Goal: Task Accomplishment & Management: Use online tool/utility

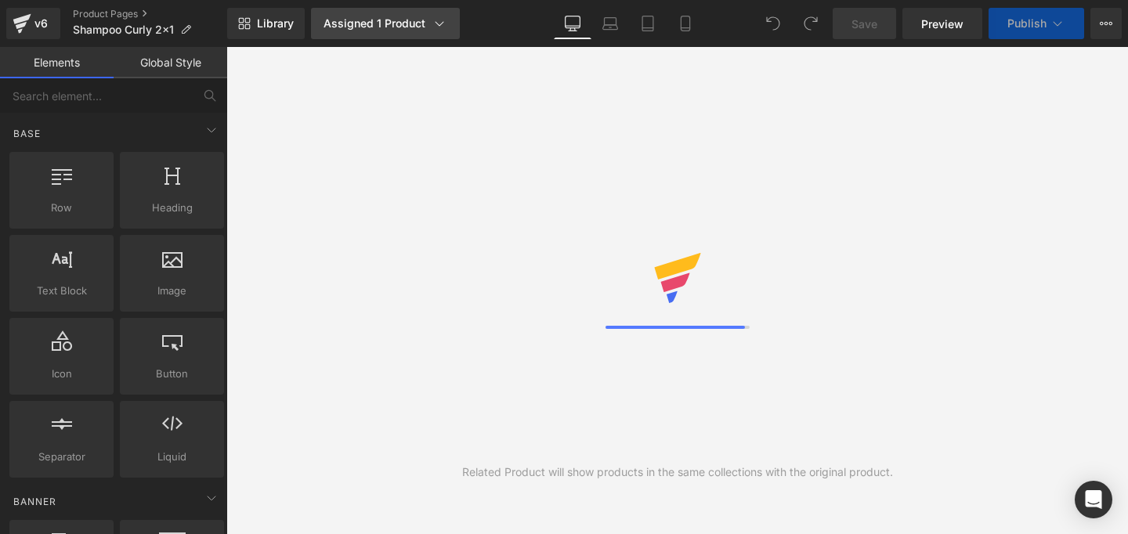
click at [436, 22] on icon at bounding box center [440, 24] width 16 height 16
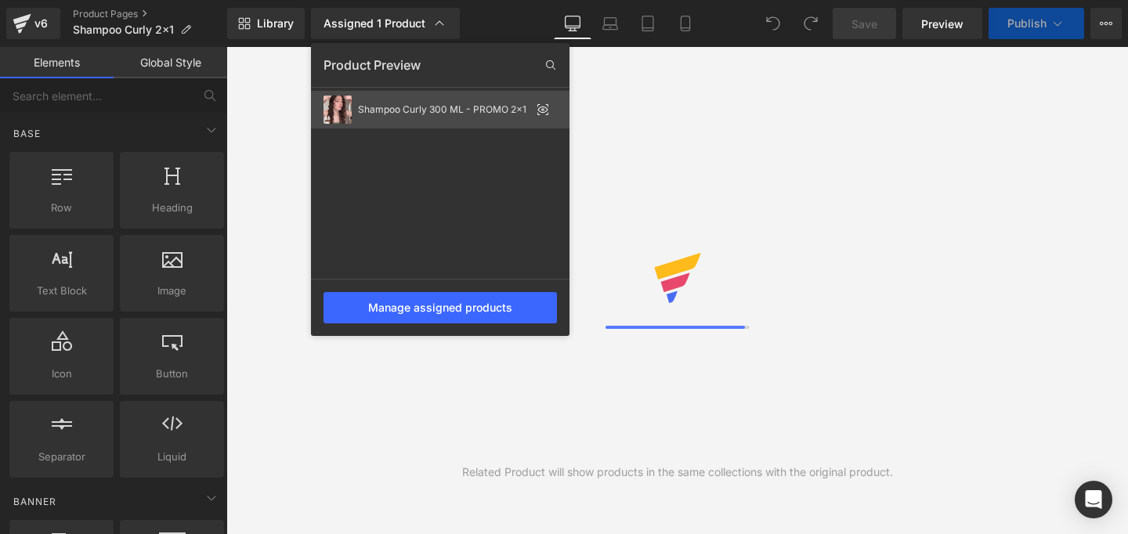
click at [406, 107] on div "Shampoo Curly 300 ML - PROMO 2x1" at bounding box center [444, 109] width 172 height 11
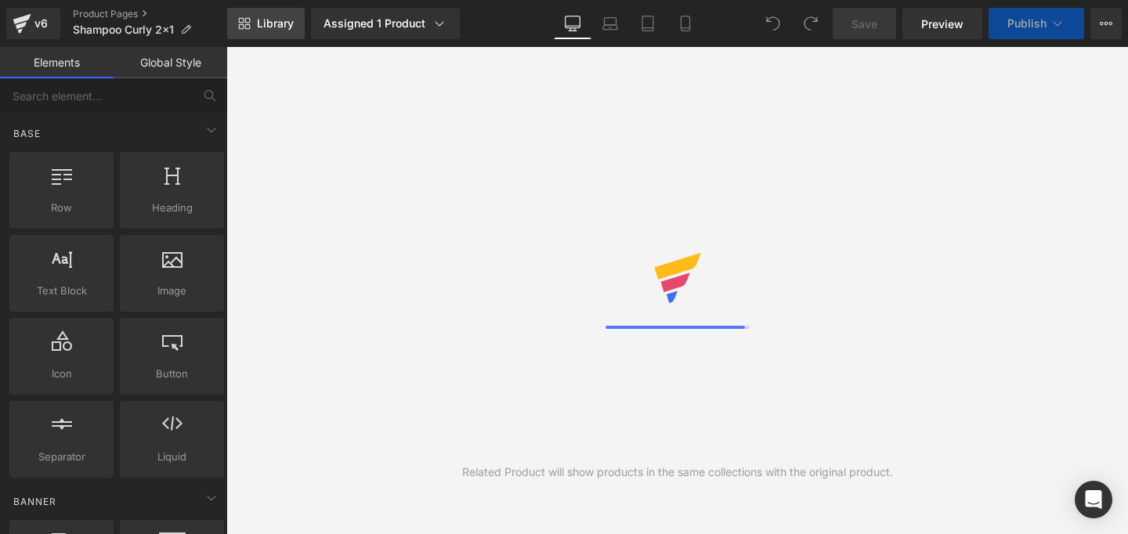
click at [271, 19] on span "Library" at bounding box center [275, 23] width 37 height 14
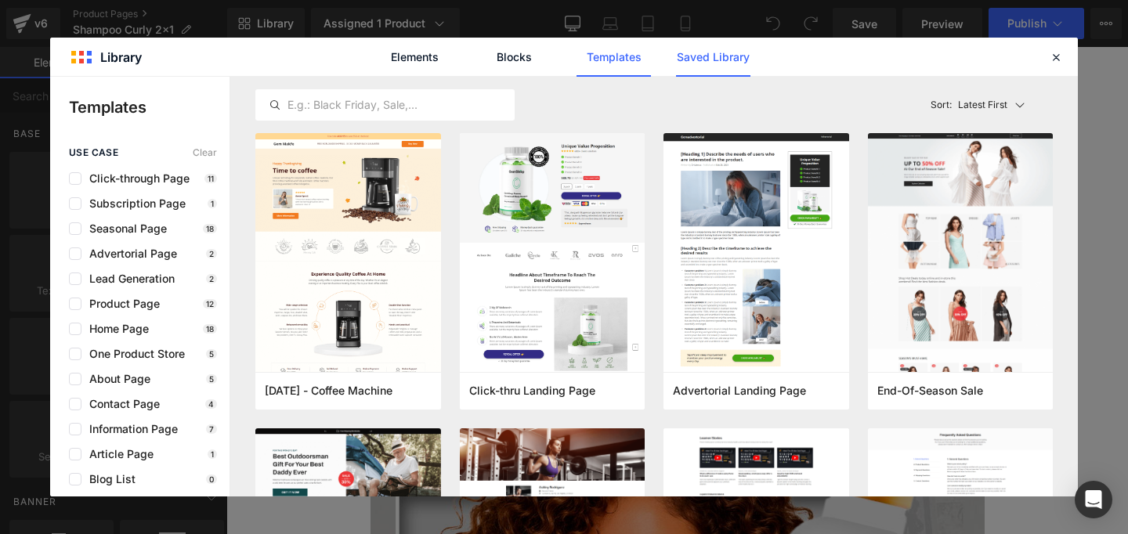
click at [712, 49] on link "Saved Library" at bounding box center [713, 57] width 74 height 39
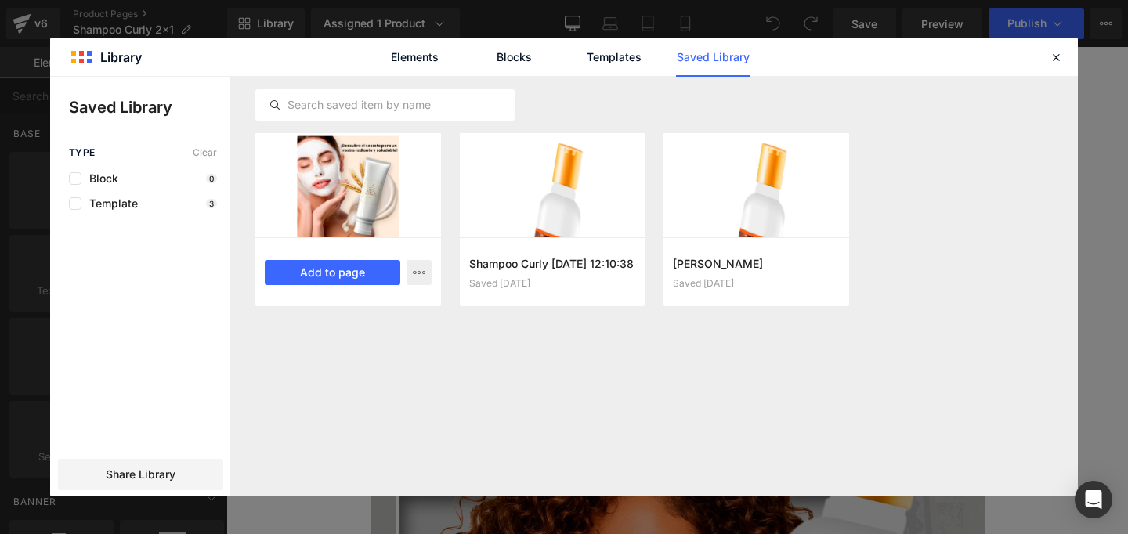
click at [418, 193] on div at bounding box center [348, 185] width 186 height 104
click at [346, 273] on button "Add to page" at bounding box center [333, 272] width 136 height 25
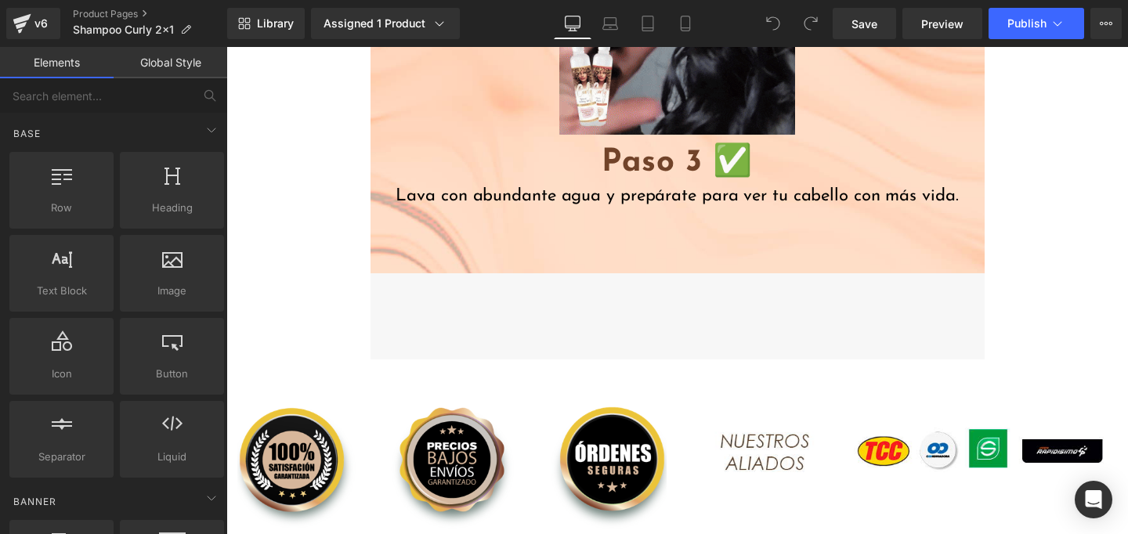
scroll to position [7223, 0]
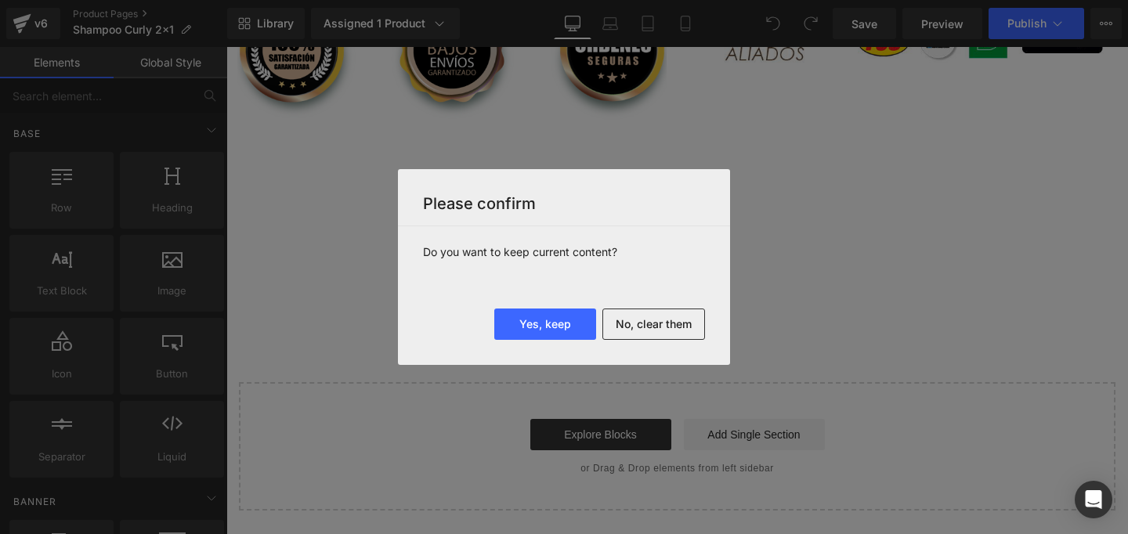
click at [649, 332] on button "No, clear them" at bounding box center [654, 324] width 103 height 31
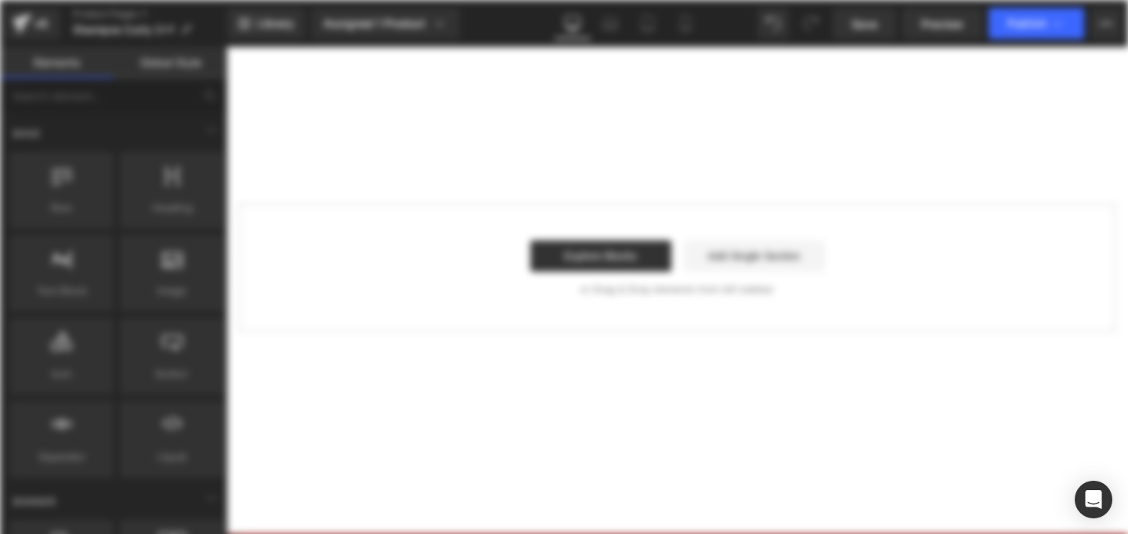
scroll to position [0, 0]
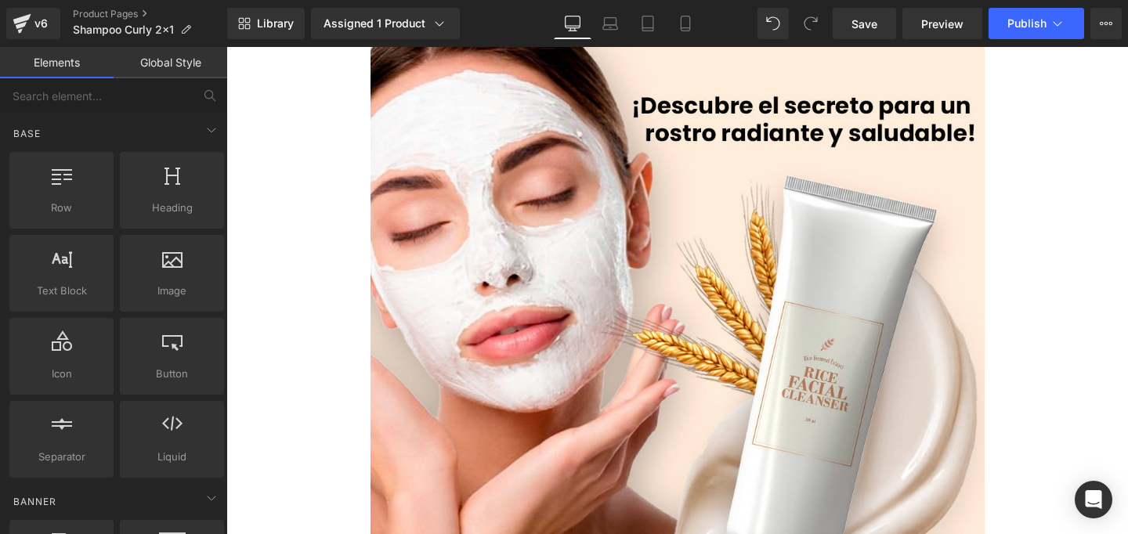
click at [161, 68] on link "Global Style" at bounding box center [171, 62] width 114 height 31
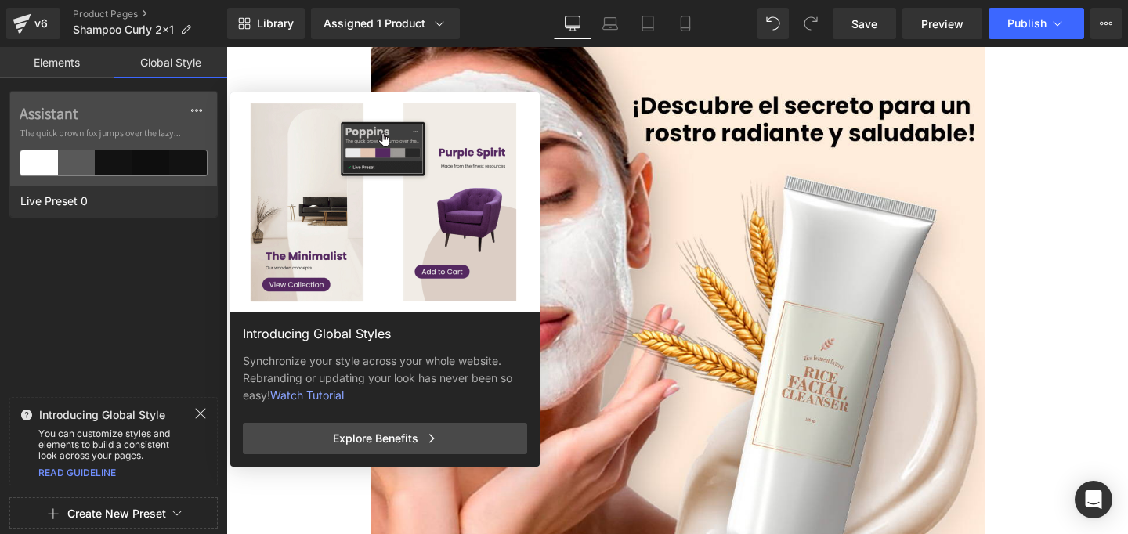
click at [60, 59] on link "Elements" at bounding box center [57, 62] width 114 height 31
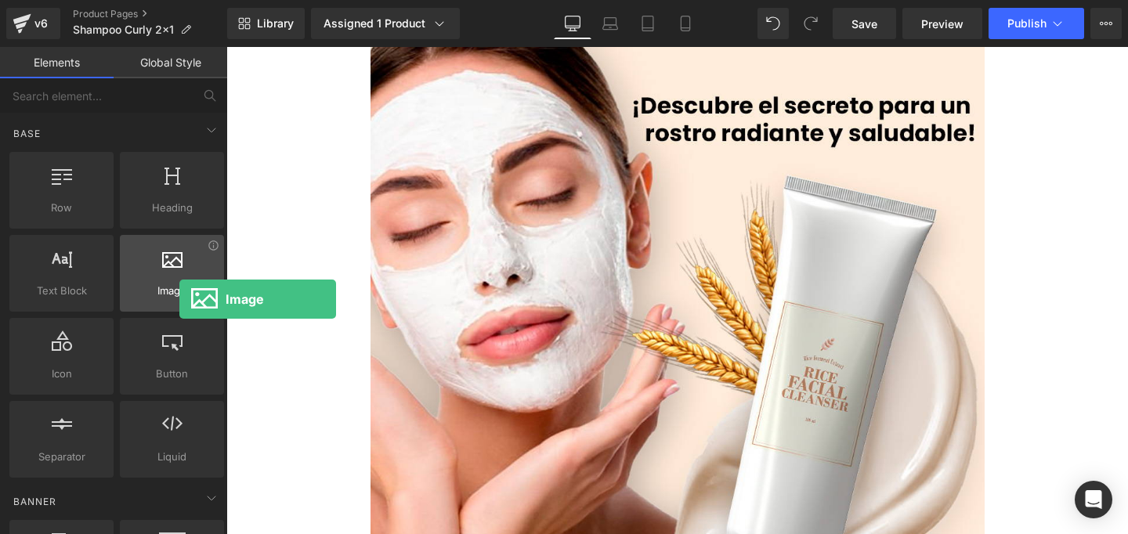
click at [179, 299] on div "Image images, photos, alts, uploads" at bounding box center [172, 273] width 104 height 77
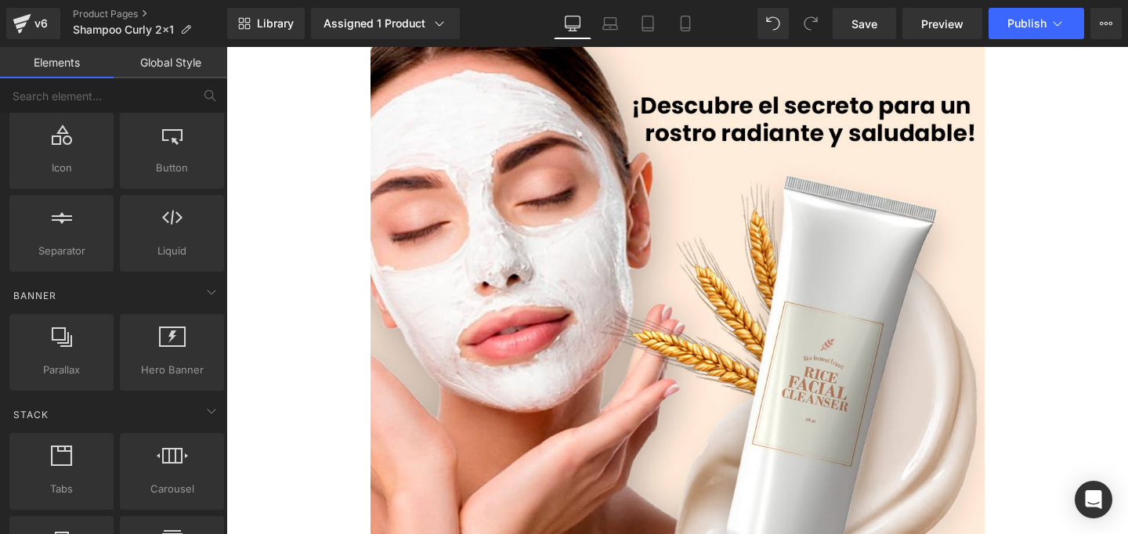
scroll to position [209, 0]
click at [202, 286] on icon at bounding box center [211, 289] width 19 height 19
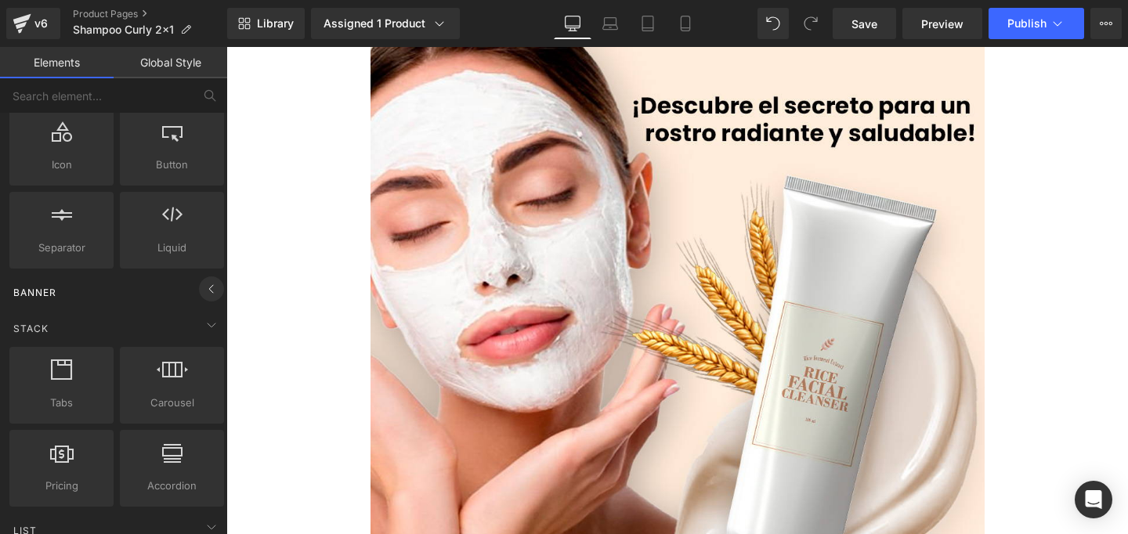
click at [202, 287] on icon at bounding box center [211, 289] width 19 height 19
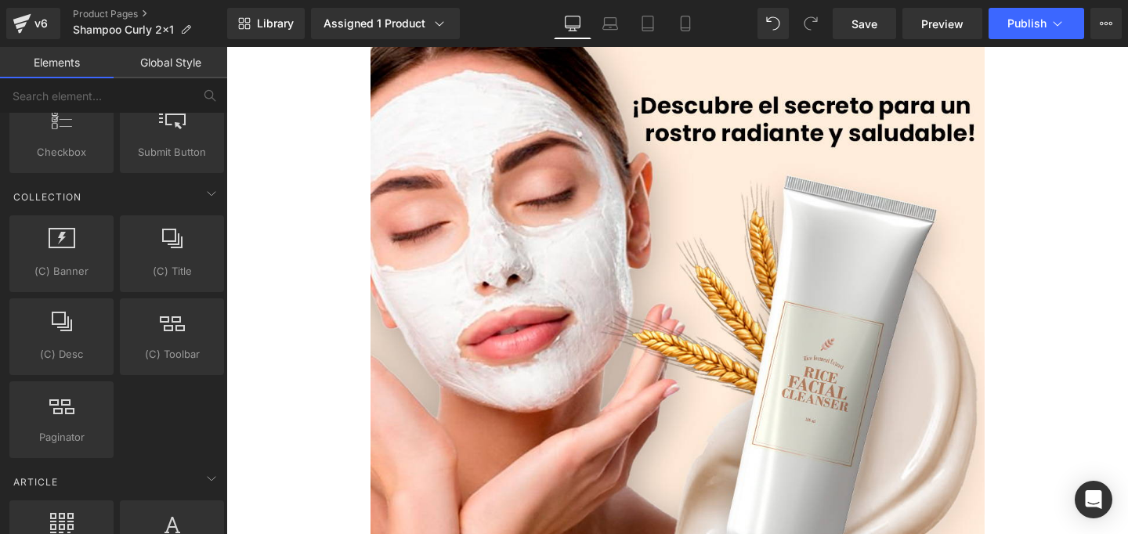
scroll to position [2626, 0]
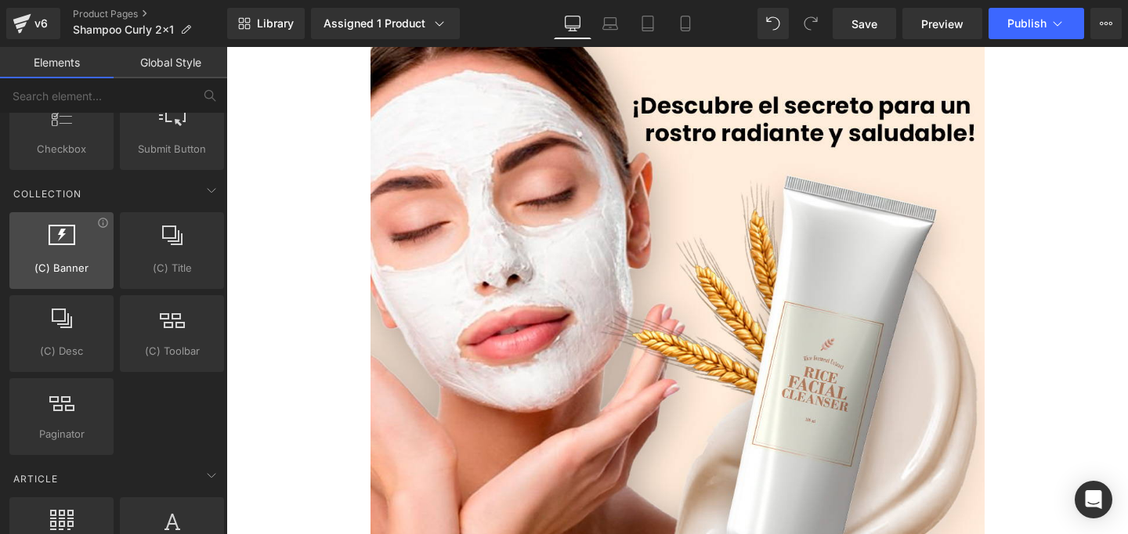
click at [100, 260] on span "(C) Banner" at bounding box center [61, 268] width 95 height 16
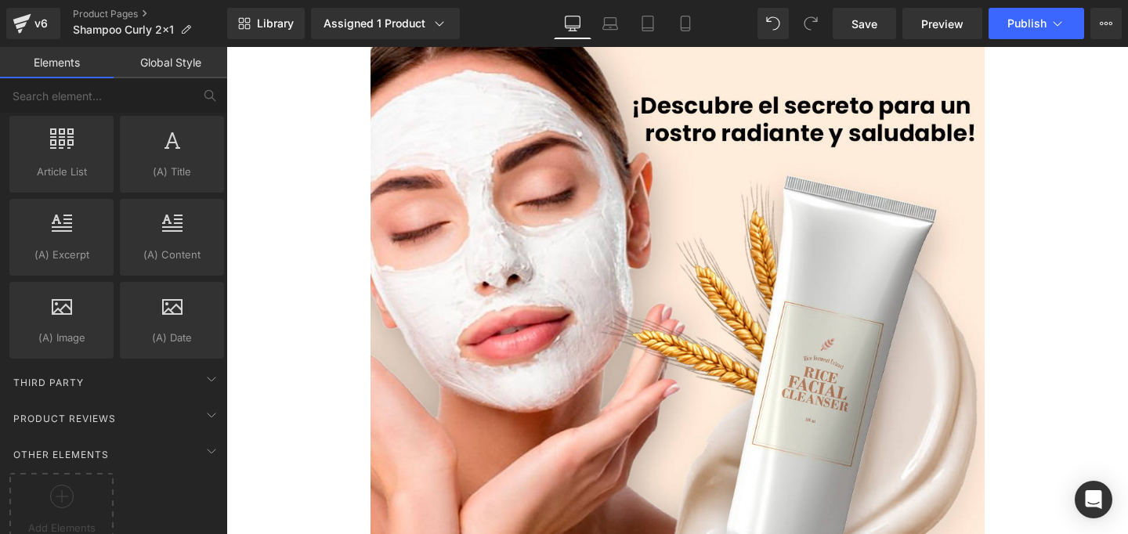
scroll to position [3009, 0]
click at [203, 417] on icon at bounding box center [211, 414] width 19 height 19
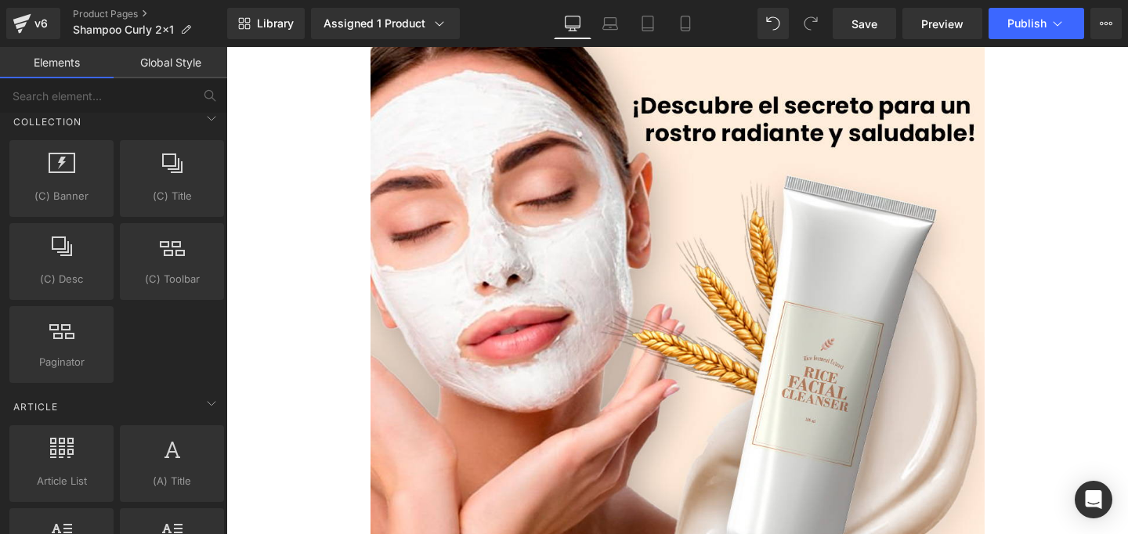
scroll to position [2516, 0]
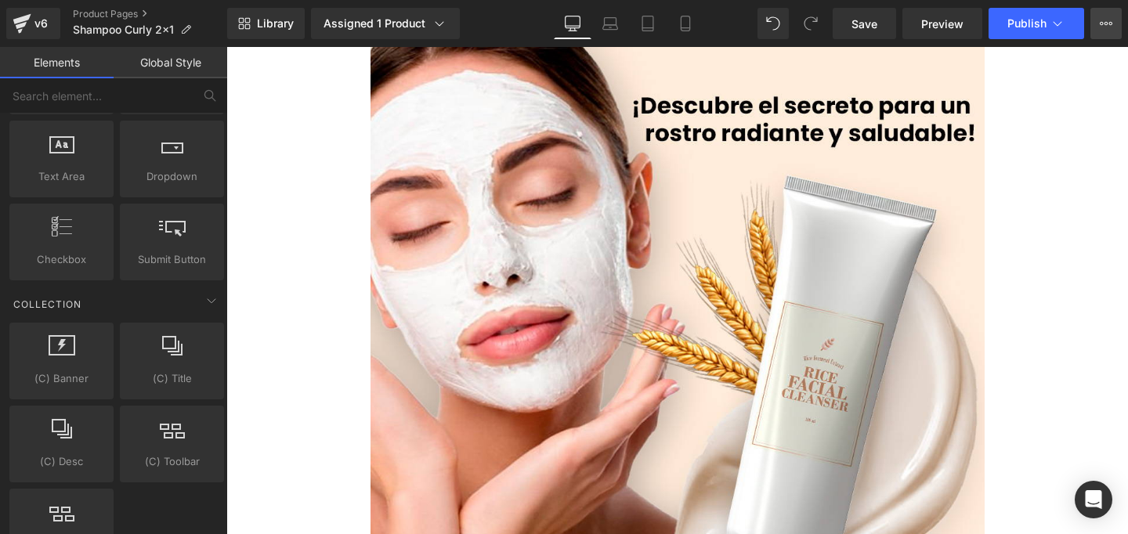
click at [1103, 25] on icon at bounding box center [1106, 23] width 13 height 13
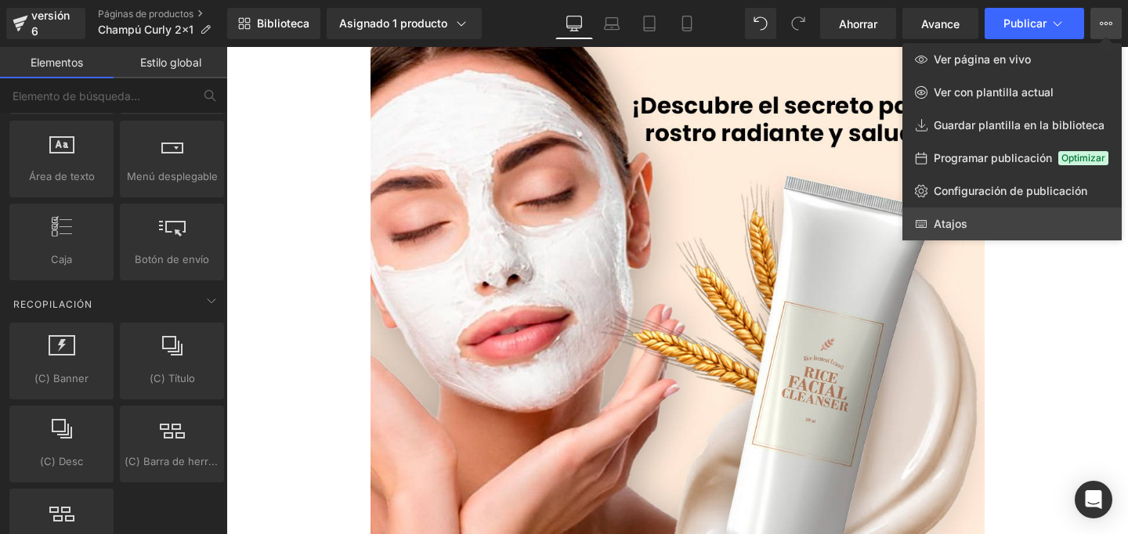
click at [951, 229] on font "Atajos" at bounding box center [951, 223] width 34 height 13
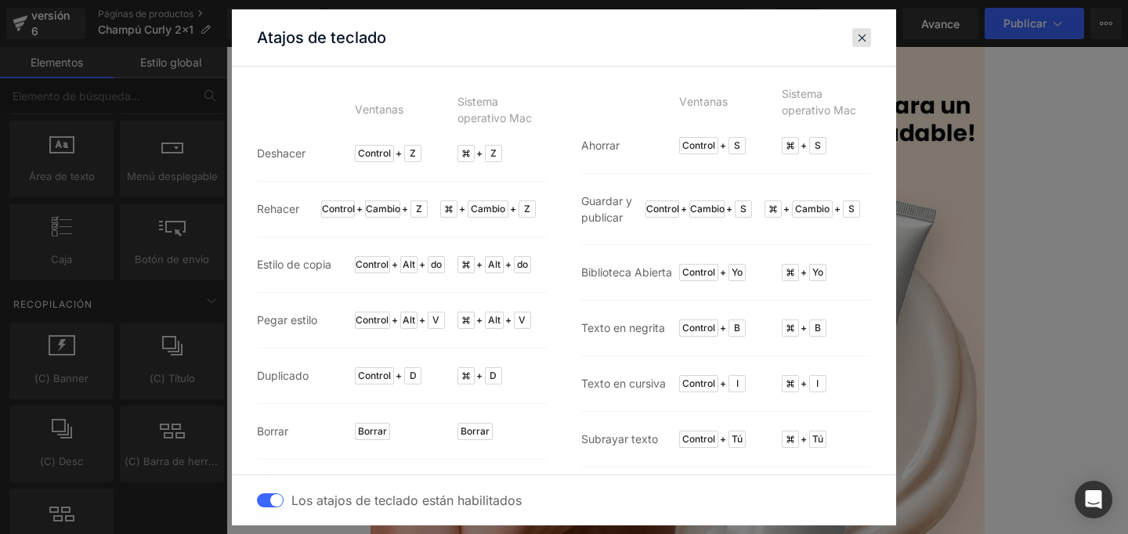
click at [865, 38] on span at bounding box center [863, 37] width 12 height 13
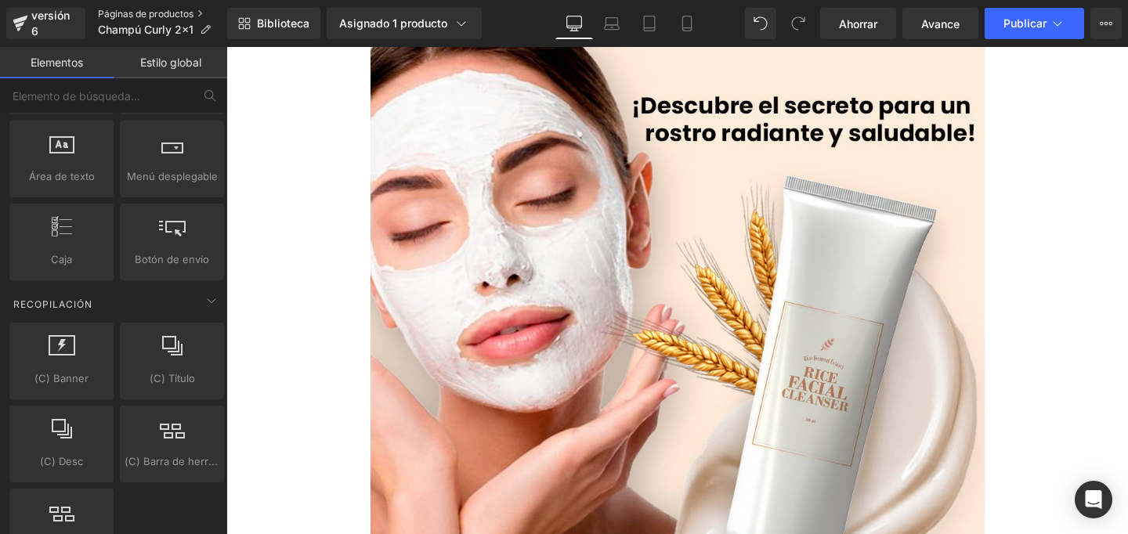
click at [190, 11] on font "Páginas de productos" at bounding box center [146, 14] width 96 height 12
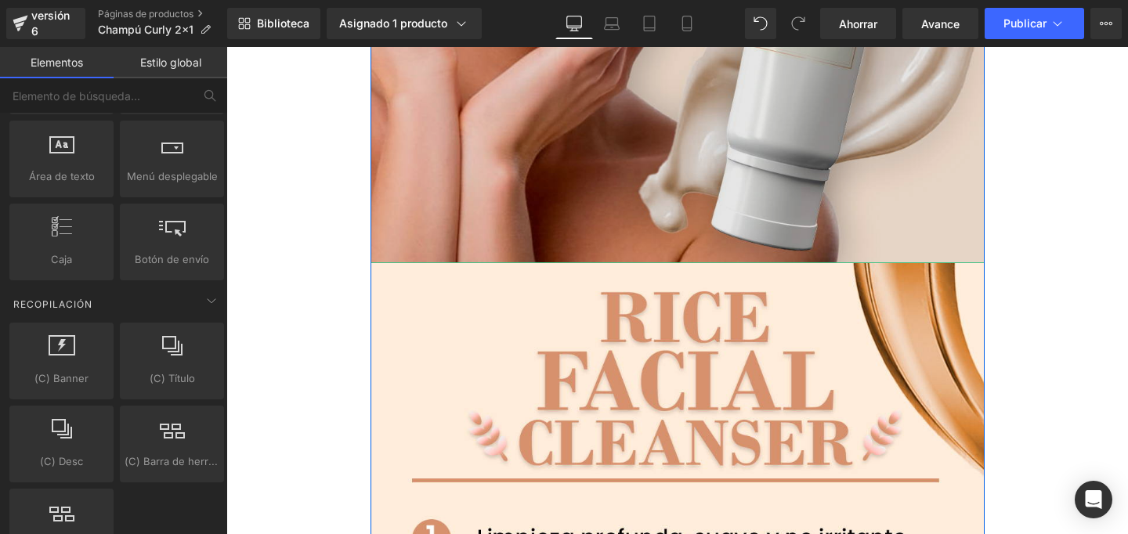
scroll to position [400, 0]
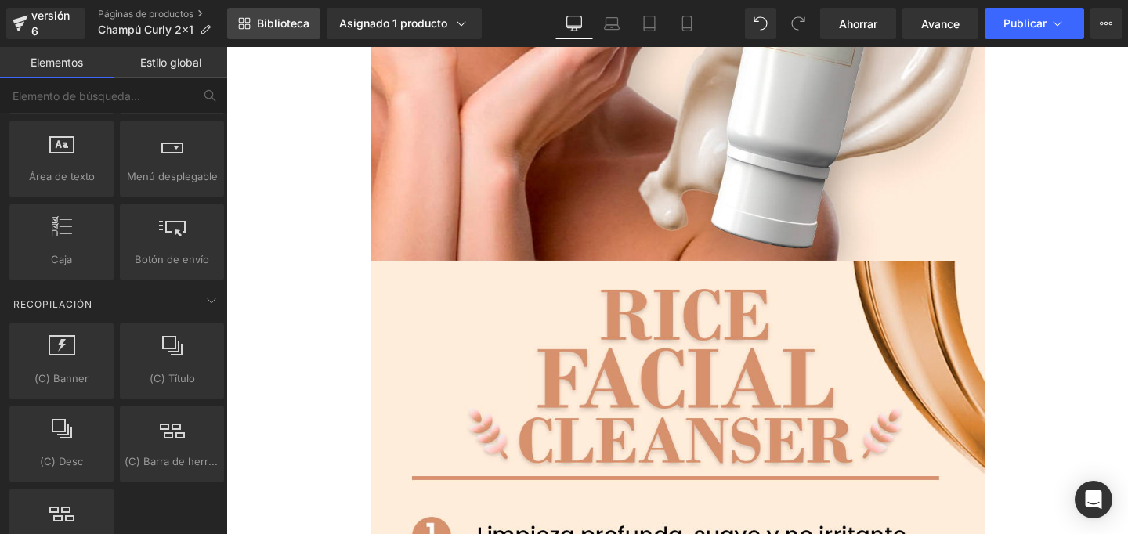
click at [279, 20] on font "Biblioteca" at bounding box center [283, 22] width 53 height 13
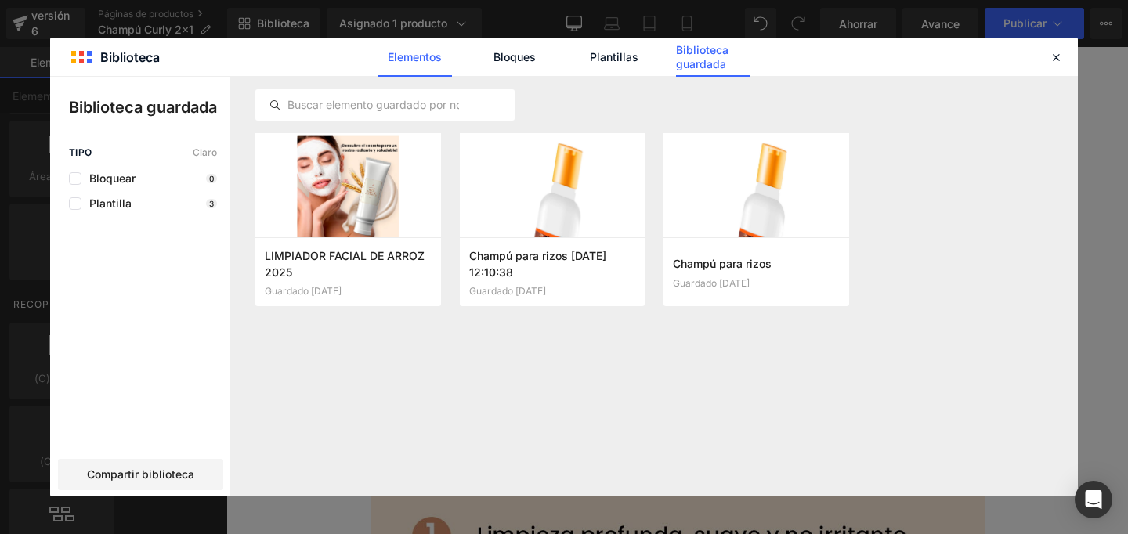
click at [418, 55] on font "Elementos" at bounding box center [415, 56] width 54 height 13
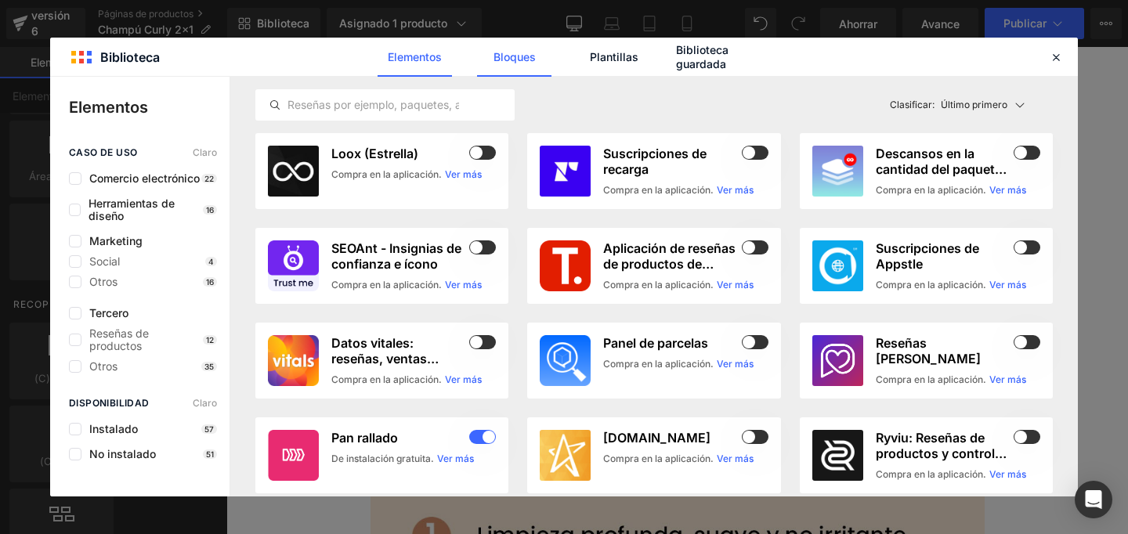
click at [513, 56] on font "Bloques" at bounding box center [515, 56] width 42 height 13
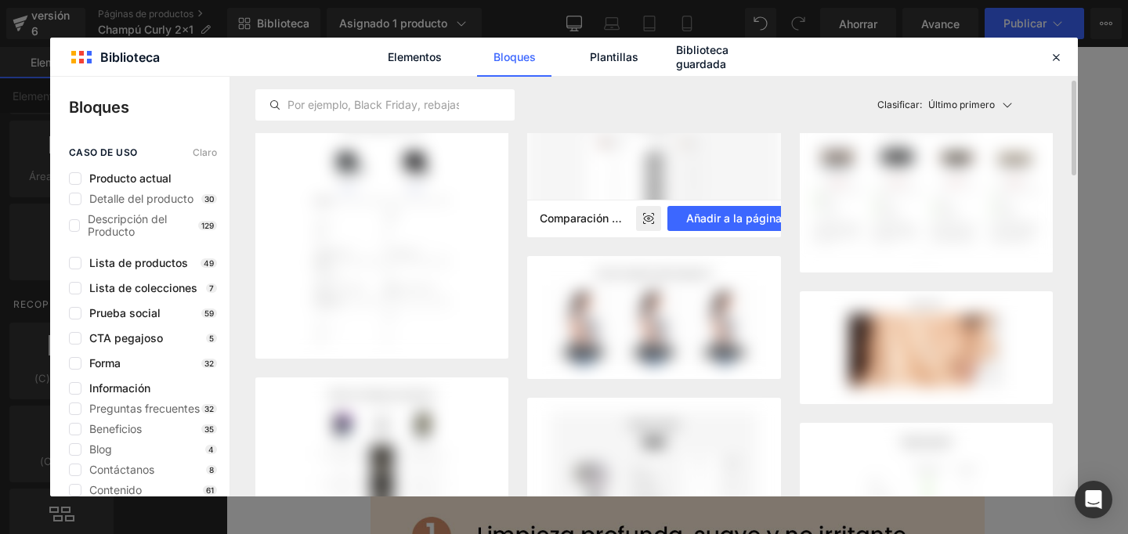
scroll to position [0, 0]
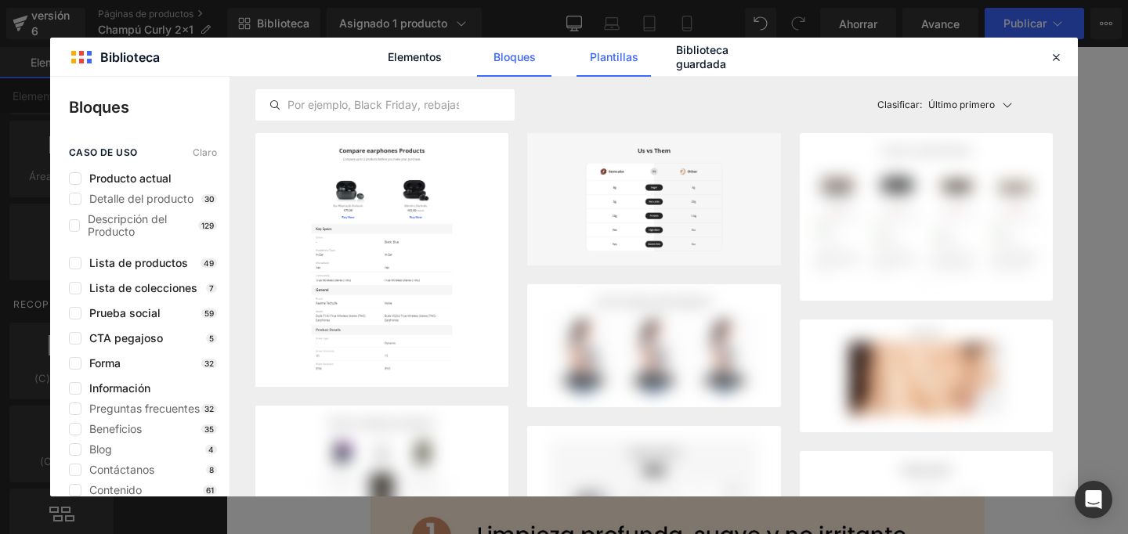
click at [617, 60] on font "Plantillas" at bounding box center [614, 56] width 49 height 13
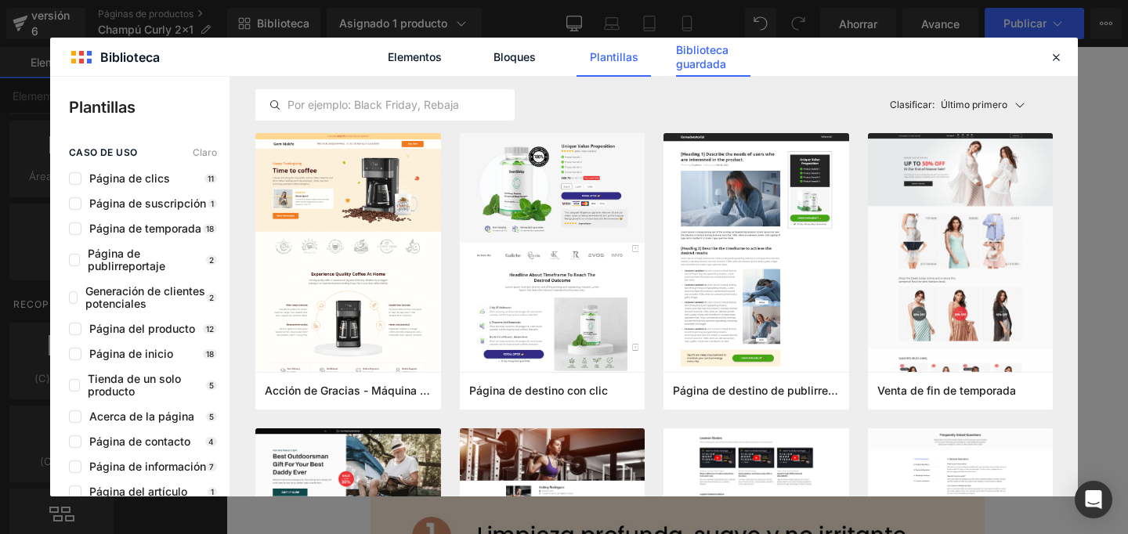
click at [690, 68] on font "Biblioteca guardada" at bounding box center [702, 56] width 53 height 27
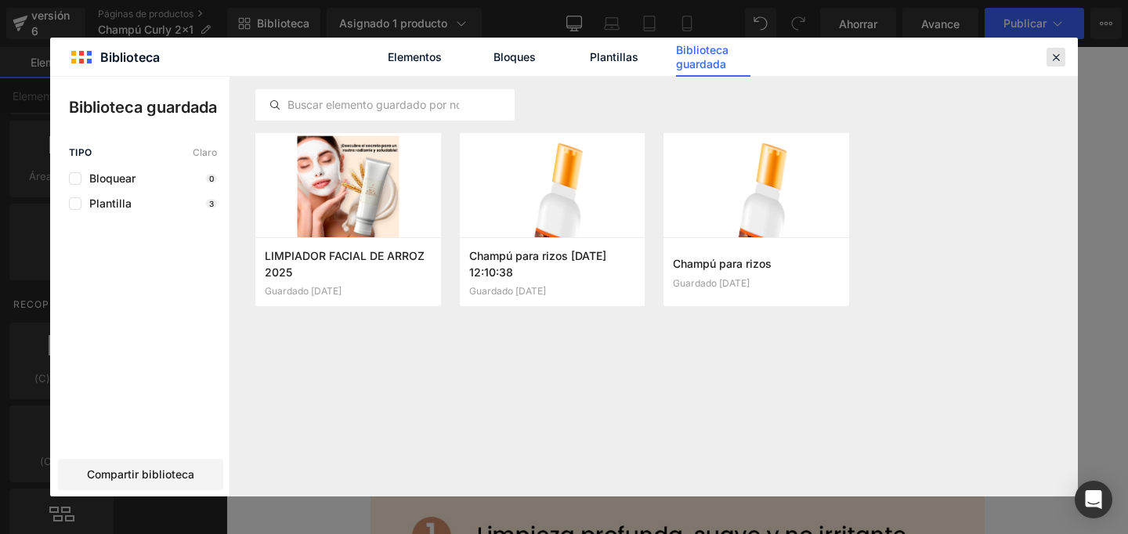
click at [1058, 64] on div at bounding box center [1056, 57] width 19 height 19
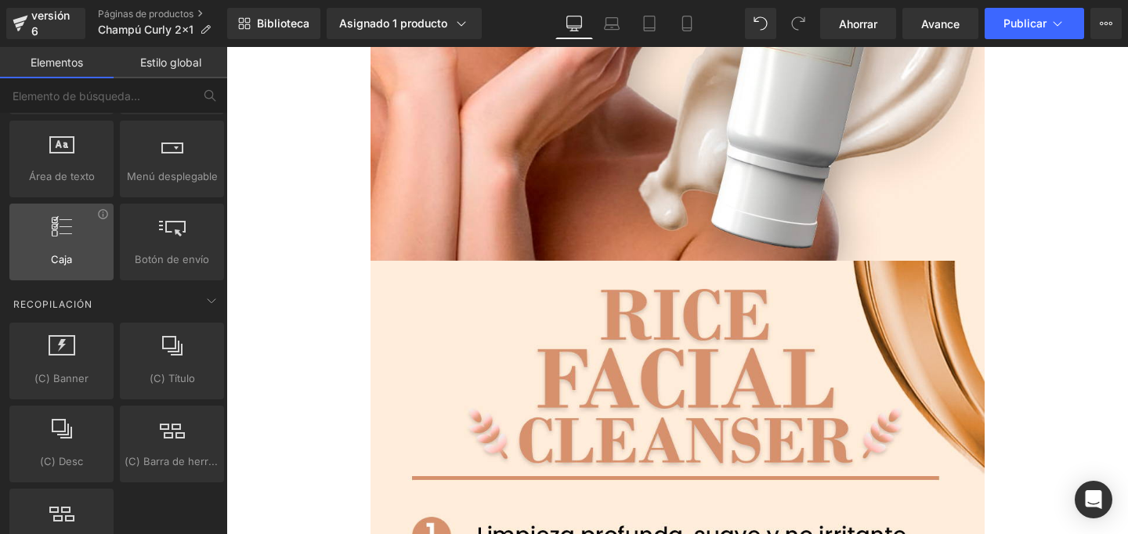
scroll to position [2403, 0]
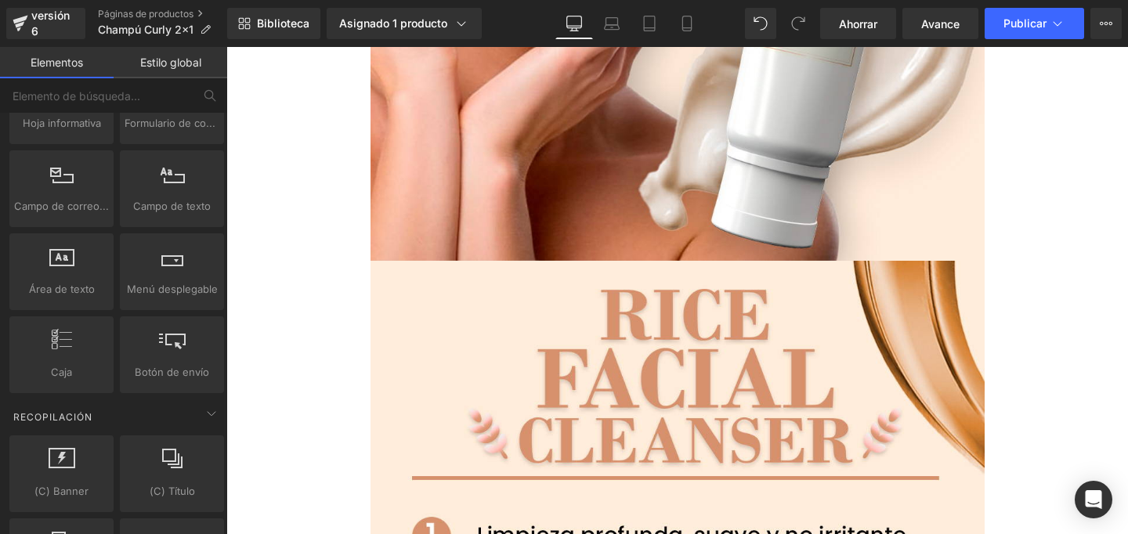
click at [169, 68] on font "Estilo global" at bounding box center [170, 62] width 61 height 13
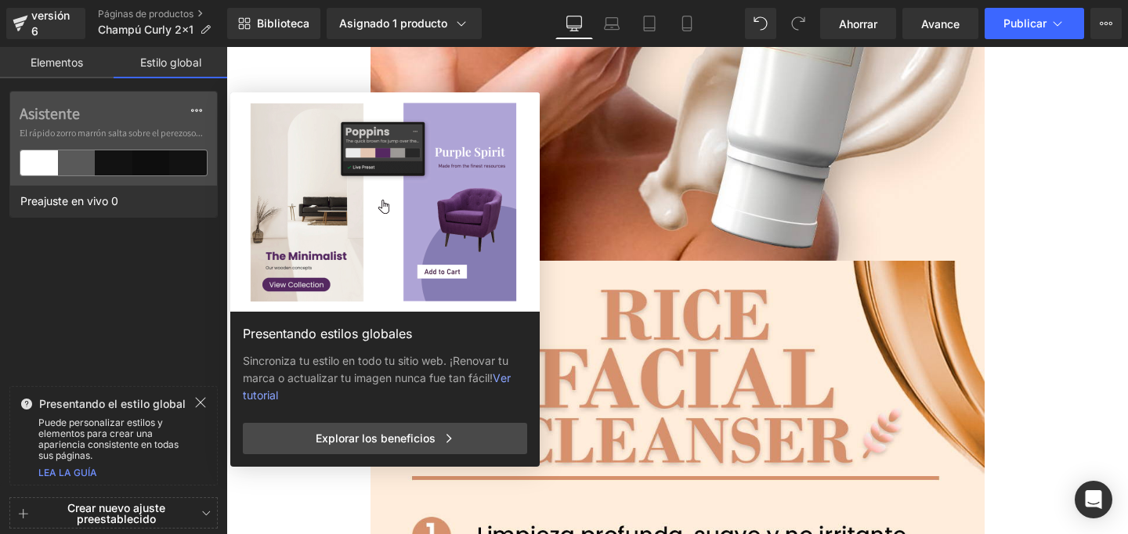
click at [50, 60] on font "Elementos" at bounding box center [57, 62] width 53 height 13
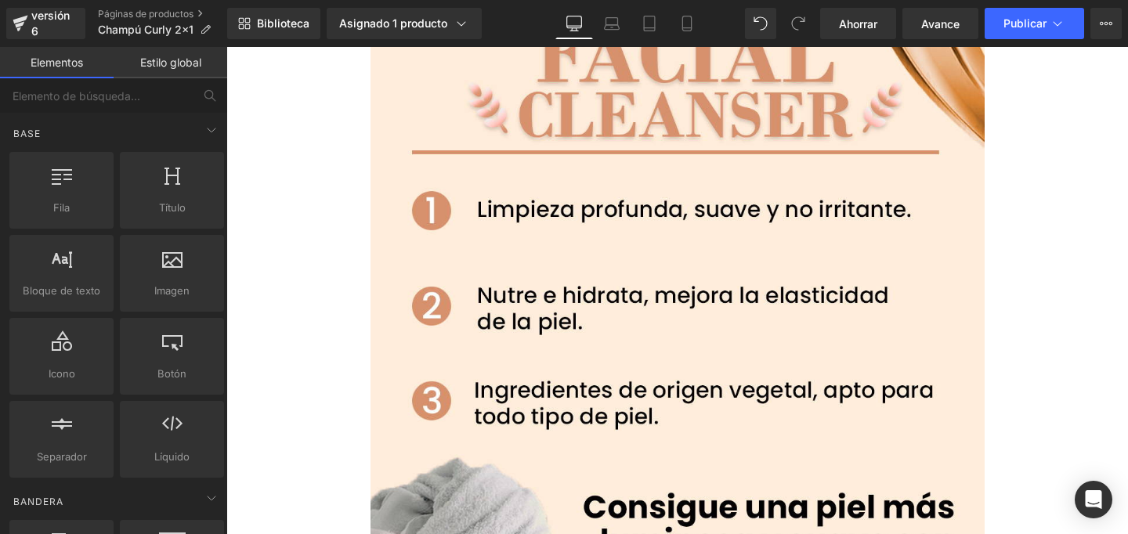
scroll to position [811, 0]
